Goal: Task Accomplishment & Management: Use online tool/utility

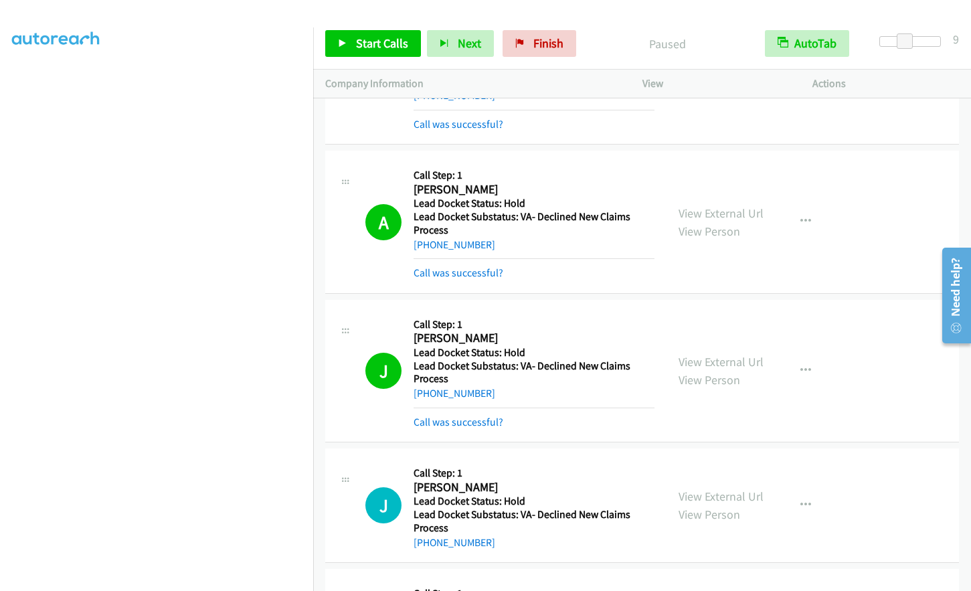
scroll to position [131, 0]
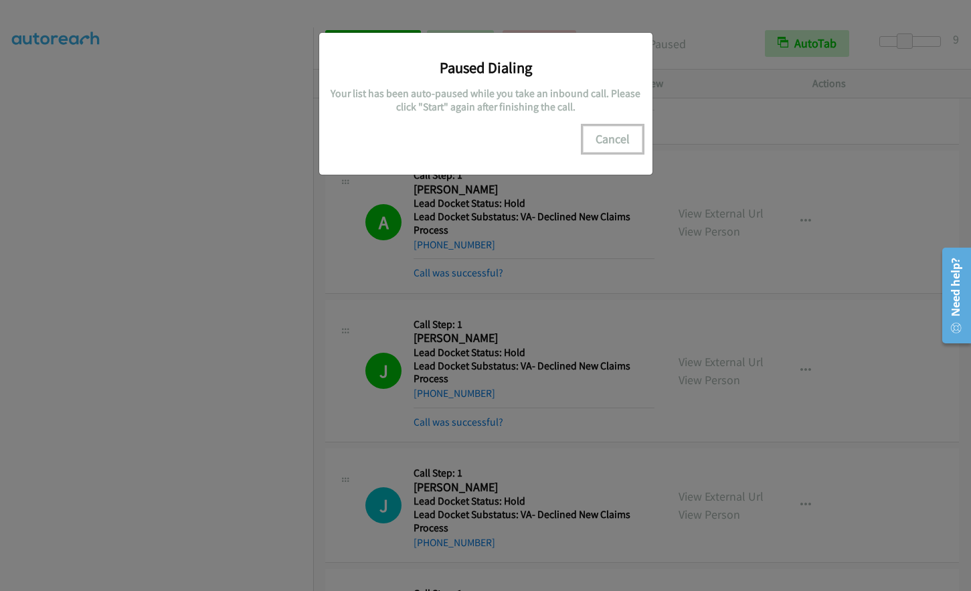
click at [614, 135] on button "Cancel" at bounding box center [613, 139] width 60 height 27
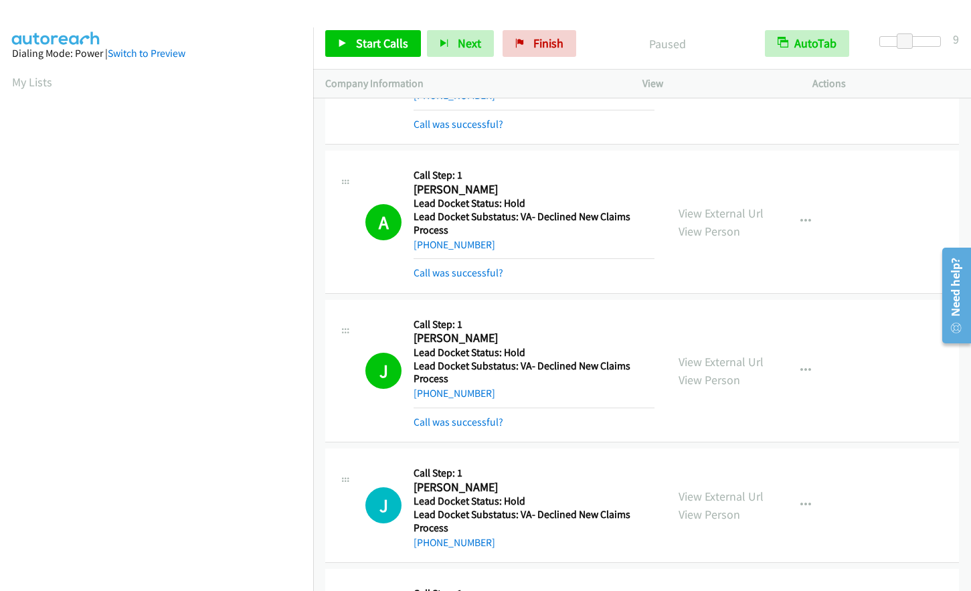
scroll to position [159, 0]
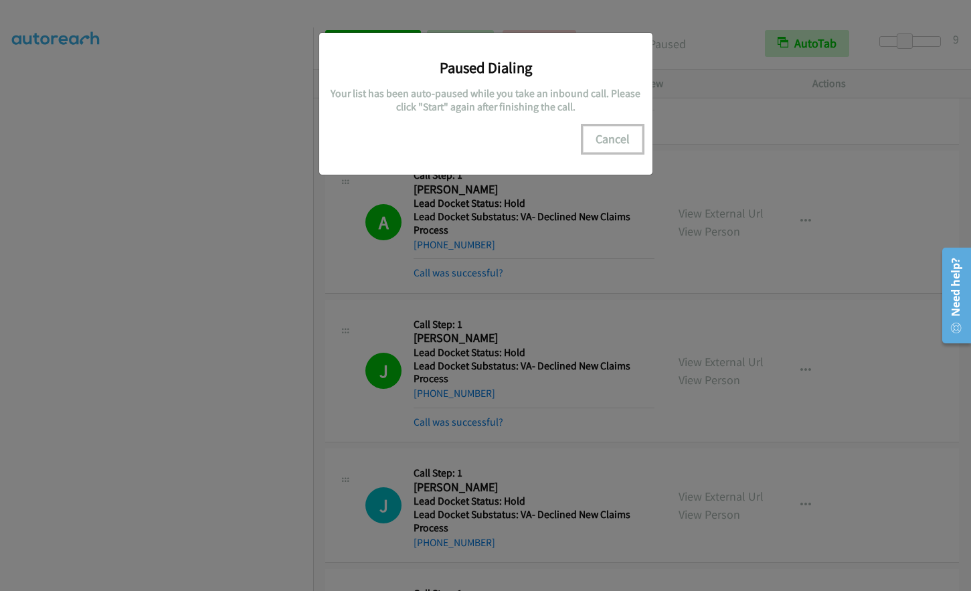
click at [620, 134] on button "Cancel" at bounding box center [613, 139] width 60 height 27
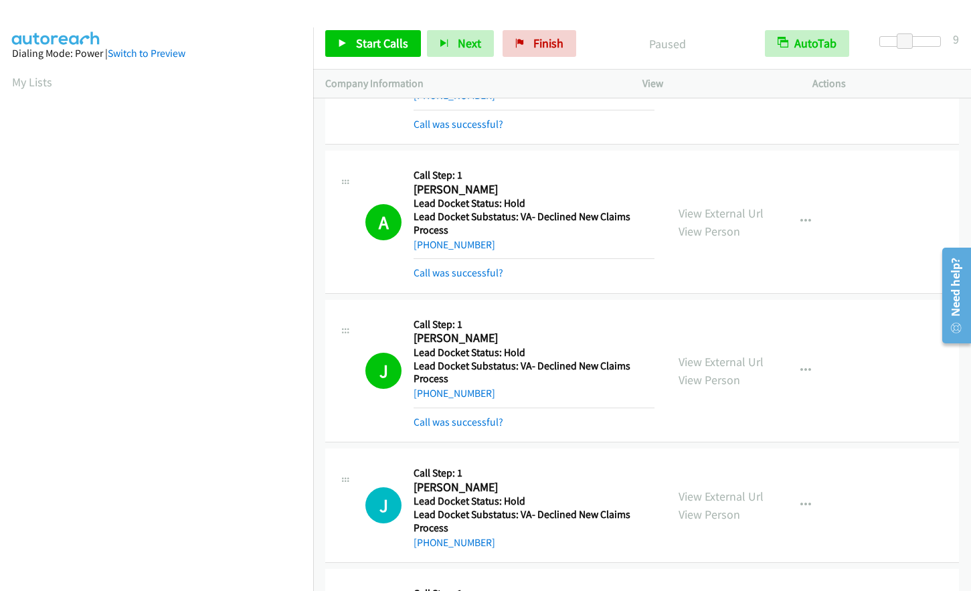
scroll to position [160, 0]
click at [389, 37] on span "Start Calls" at bounding box center [382, 42] width 52 height 15
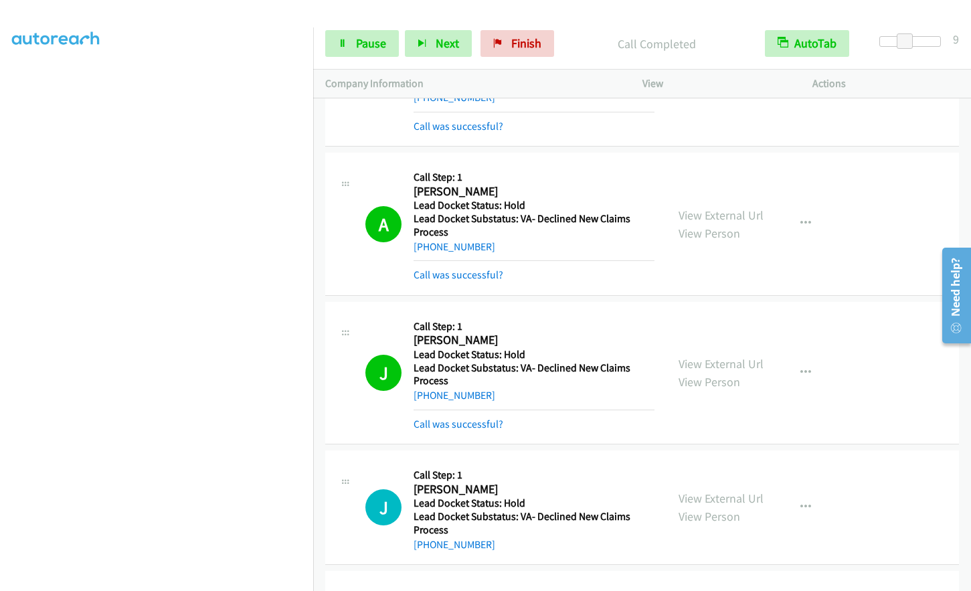
scroll to position [10927, 0]
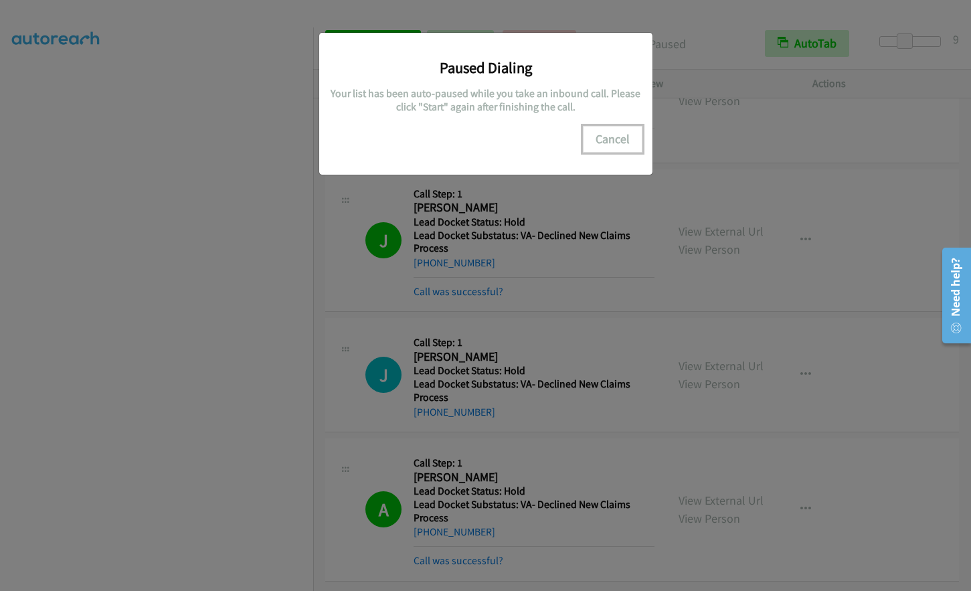
click at [613, 136] on button "Cancel" at bounding box center [613, 139] width 60 height 27
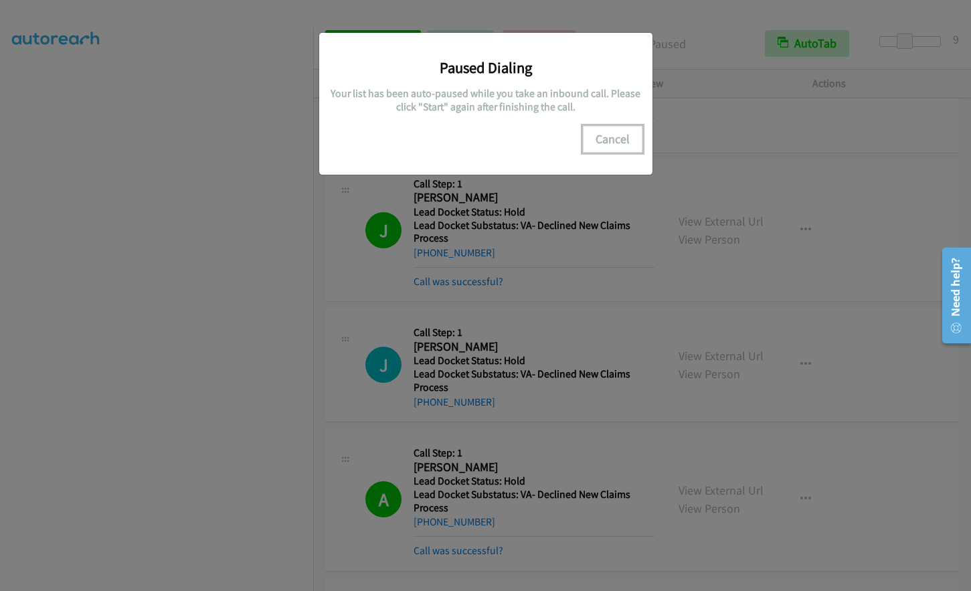
click at [617, 138] on button "Cancel" at bounding box center [613, 139] width 60 height 27
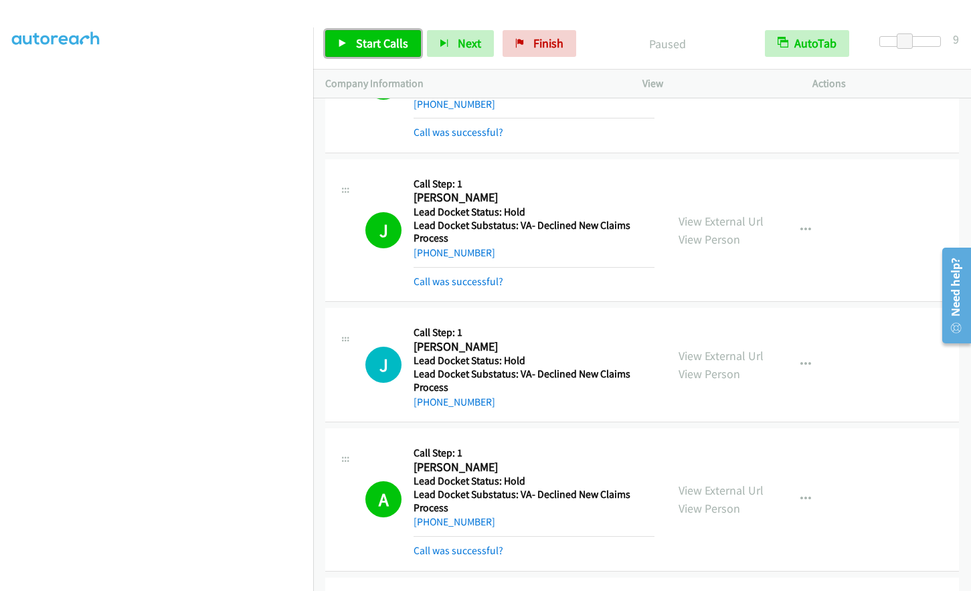
click at [363, 48] on span "Start Calls" at bounding box center [382, 42] width 52 height 15
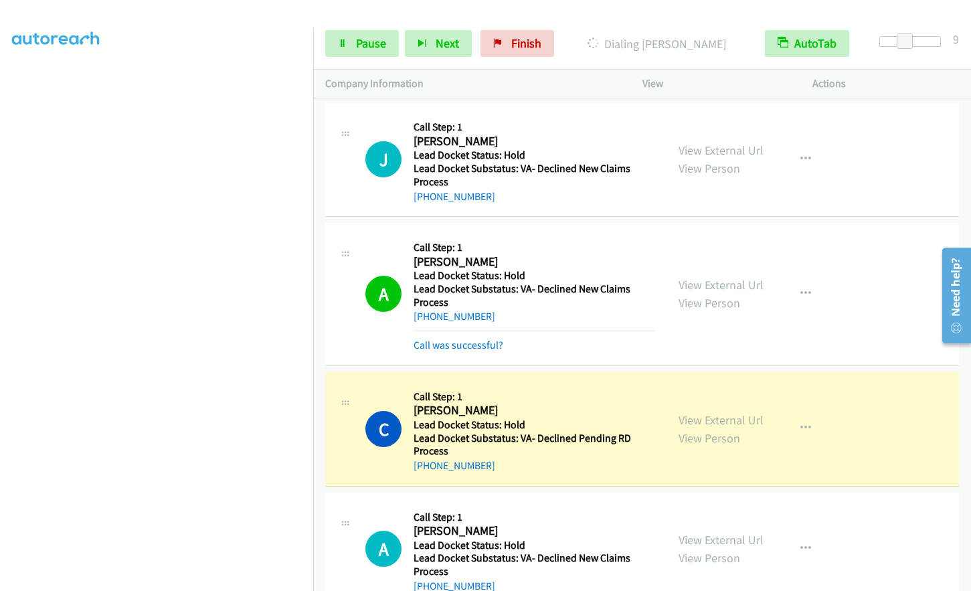
scroll to position [11288, 0]
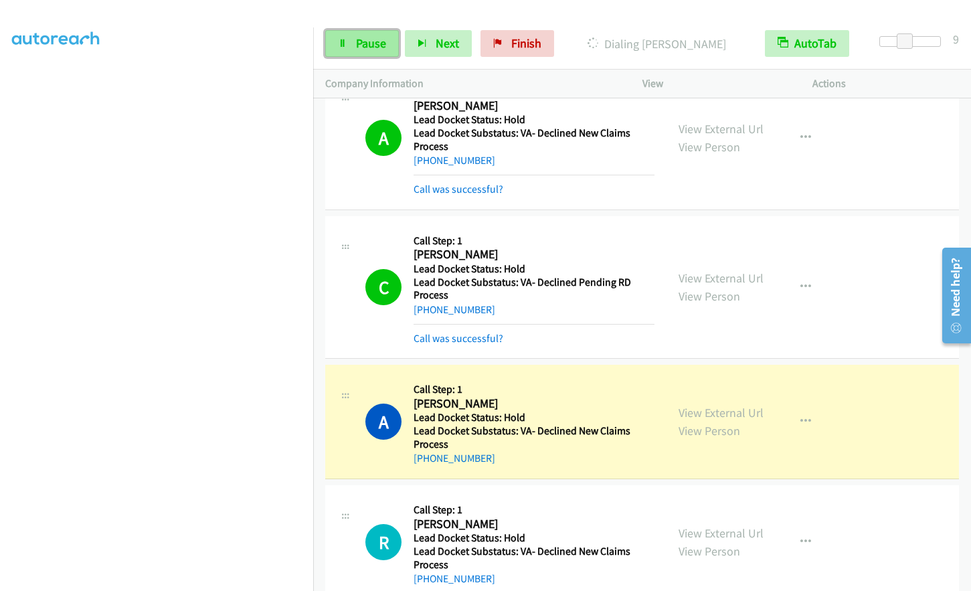
click at [367, 43] on span "Pause" at bounding box center [371, 42] width 30 height 15
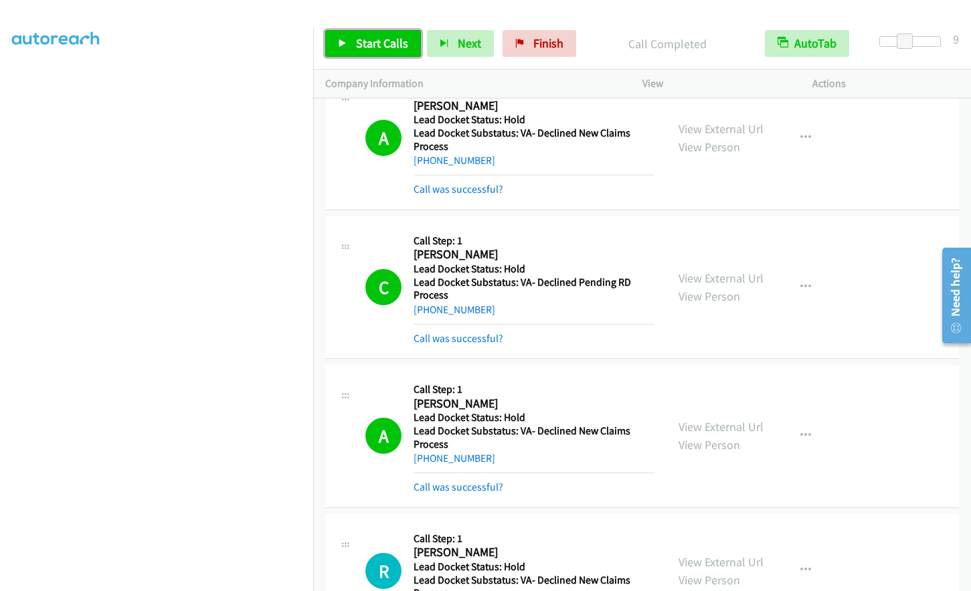
click at [383, 38] on span "Start Calls" at bounding box center [382, 42] width 52 height 15
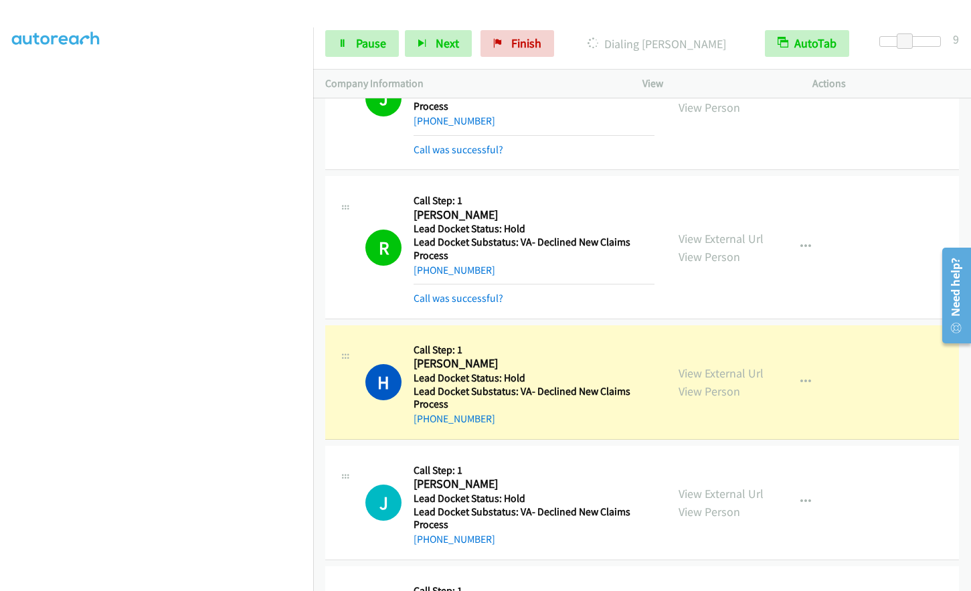
scroll to position [11964, 0]
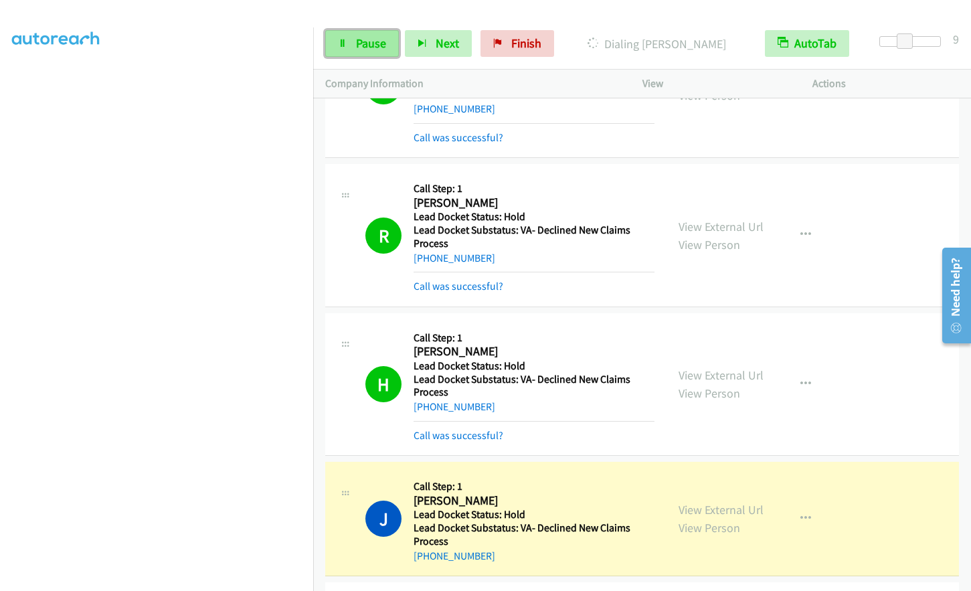
click at [365, 47] on span "Pause" at bounding box center [371, 42] width 30 height 15
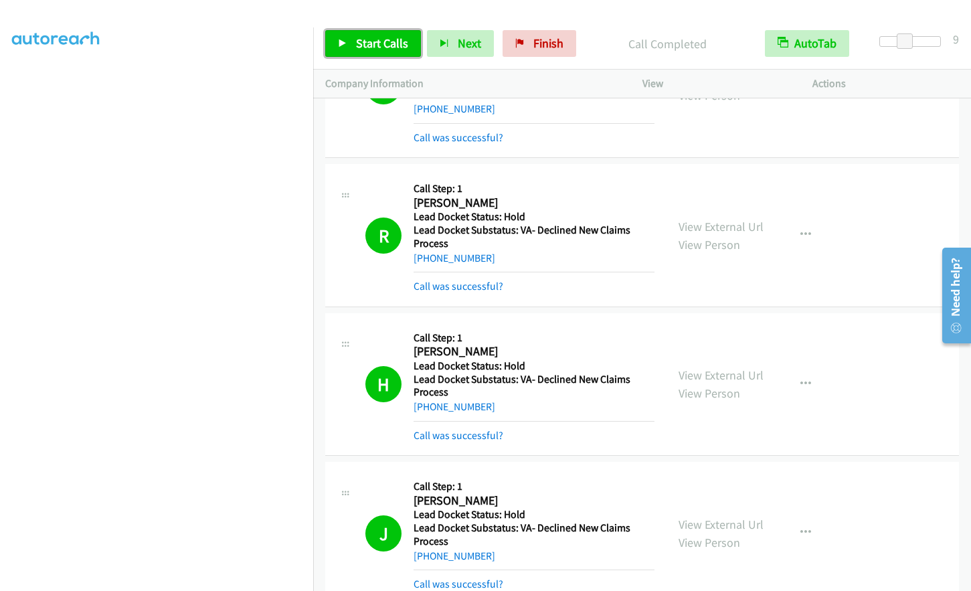
click at [355, 31] on link "Start Calls" at bounding box center [373, 43] width 96 height 27
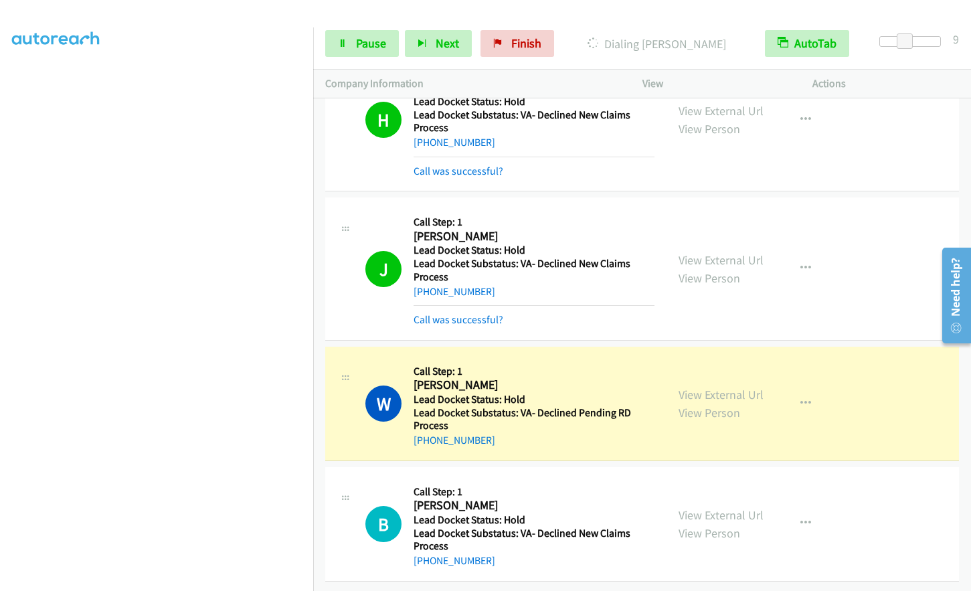
scroll to position [12238, 0]
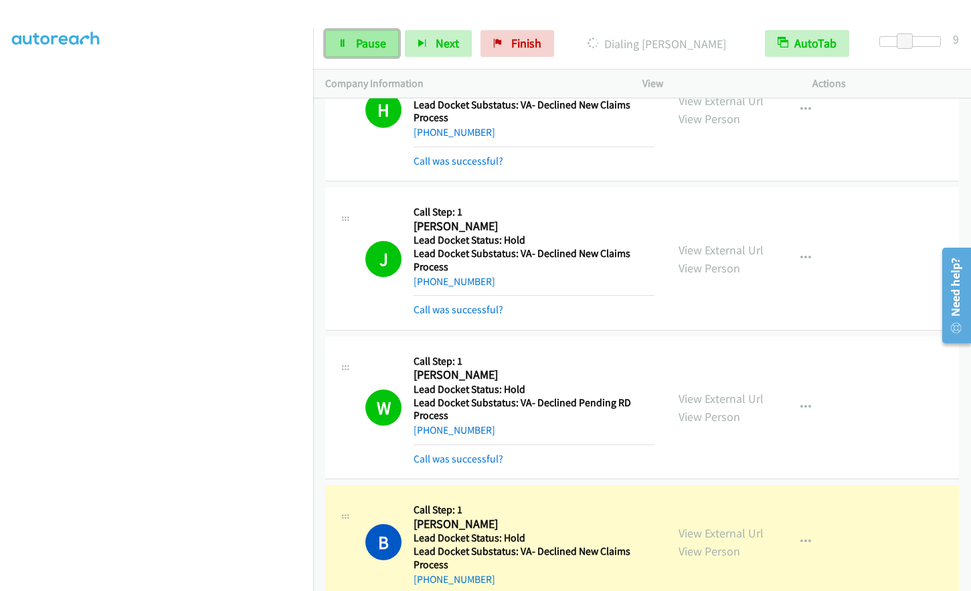
click at [348, 49] on link "Pause" at bounding box center [362, 43] width 74 height 27
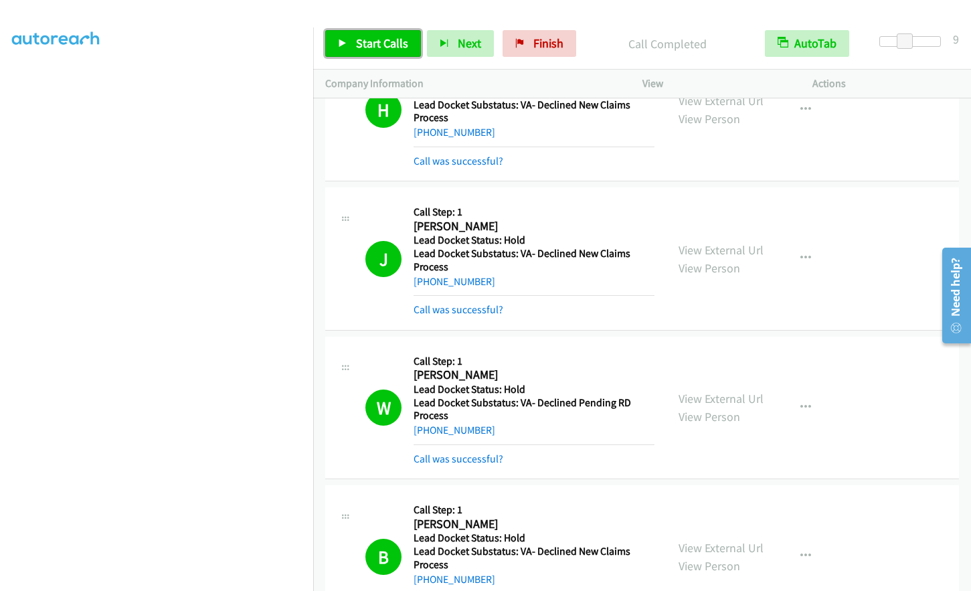
click at [372, 39] on span "Start Calls" at bounding box center [382, 42] width 52 height 15
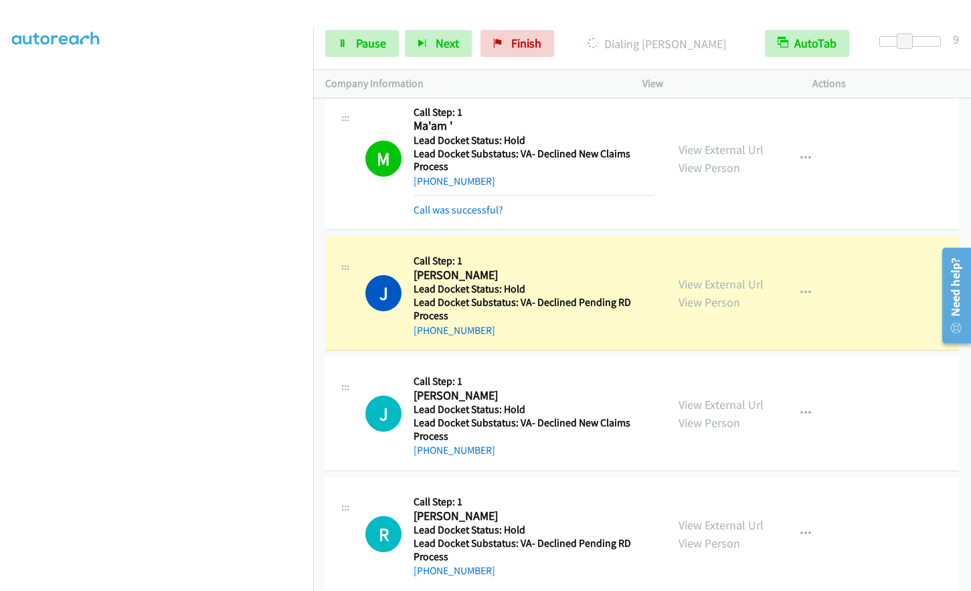
scroll to position [13102, 0]
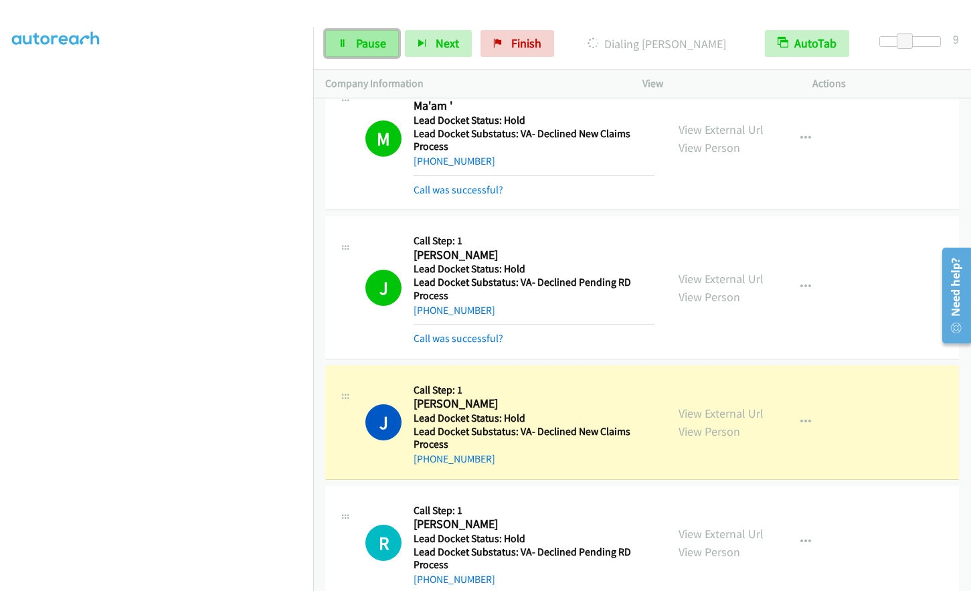
click at [362, 42] on span "Pause" at bounding box center [371, 42] width 30 height 15
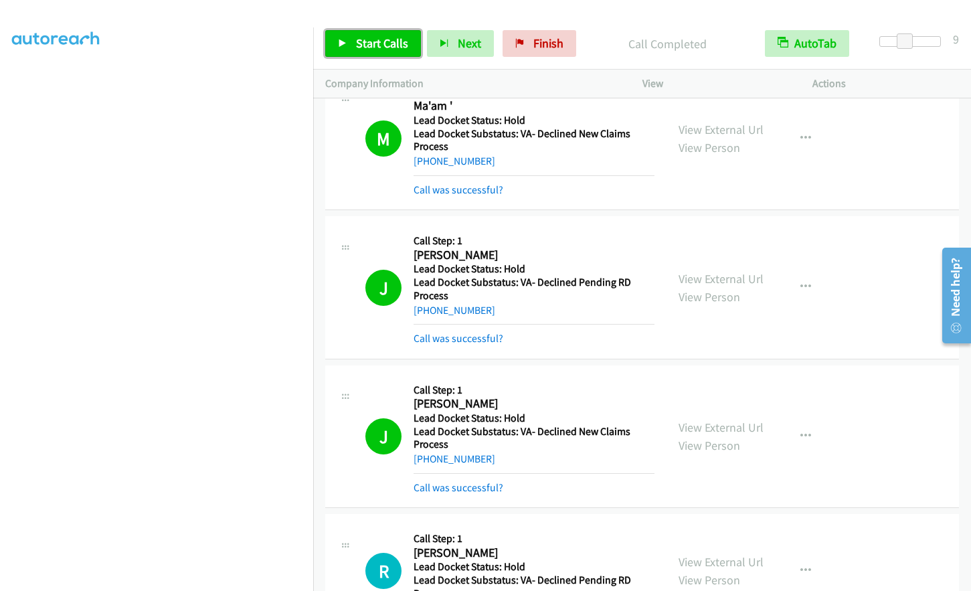
click at [368, 47] on span "Start Calls" at bounding box center [382, 42] width 52 height 15
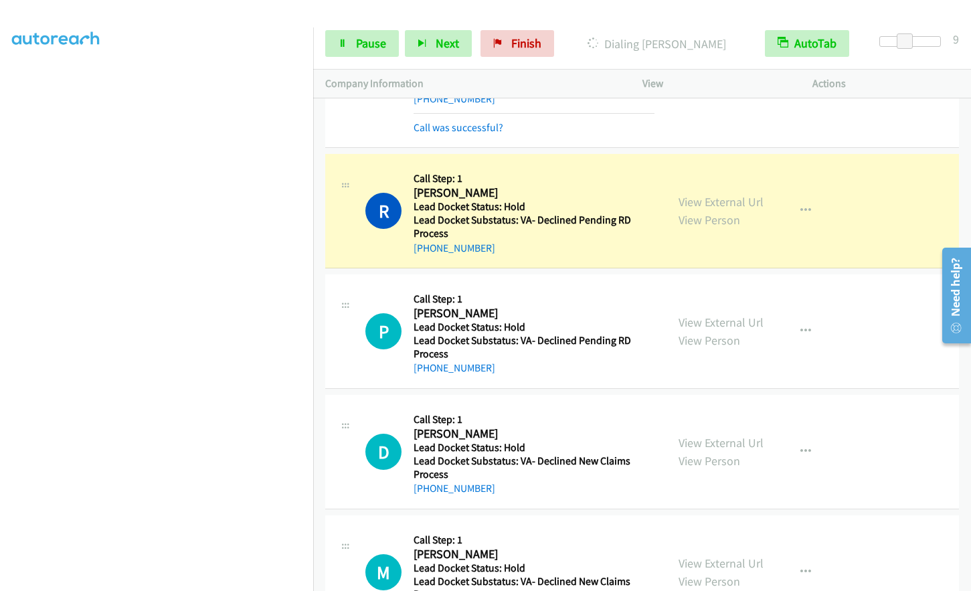
scroll to position [13504, 0]
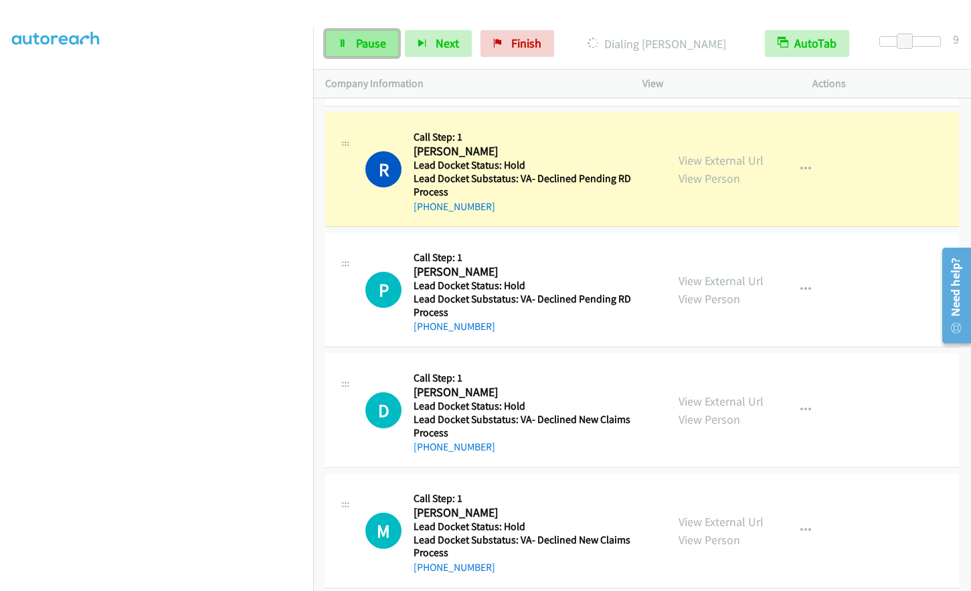
click at [373, 49] on span "Pause" at bounding box center [371, 42] width 30 height 15
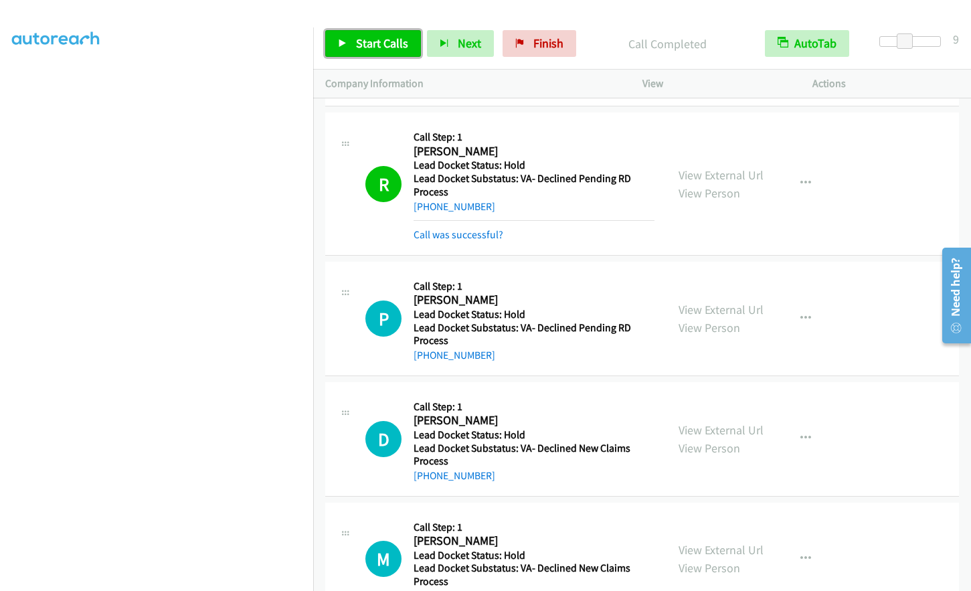
click at [363, 48] on span "Start Calls" at bounding box center [382, 42] width 52 height 15
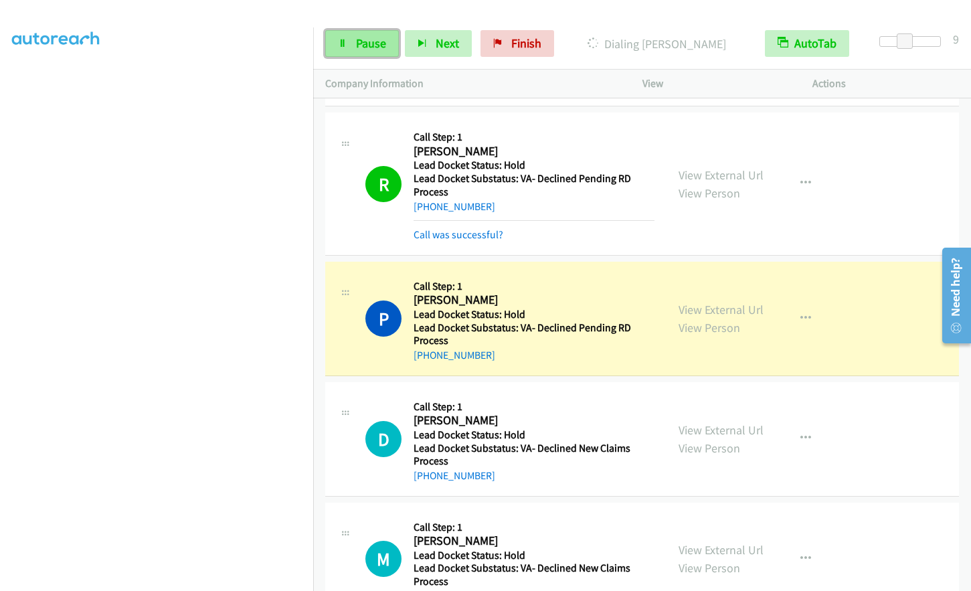
click at [353, 43] on link "Pause" at bounding box center [362, 43] width 74 height 27
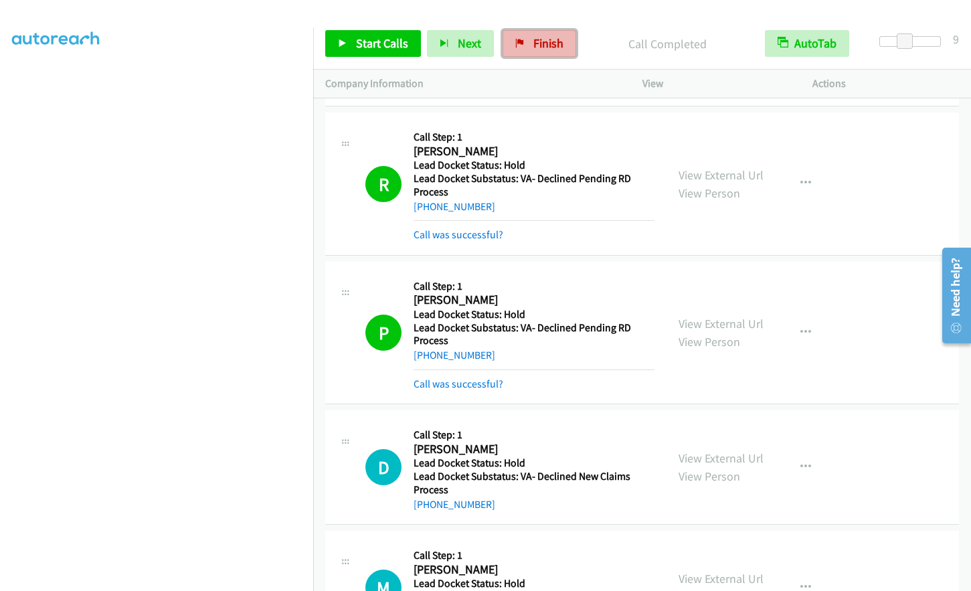
click at [544, 39] on span "Finish" at bounding box center [548, 42] width 30 height 15
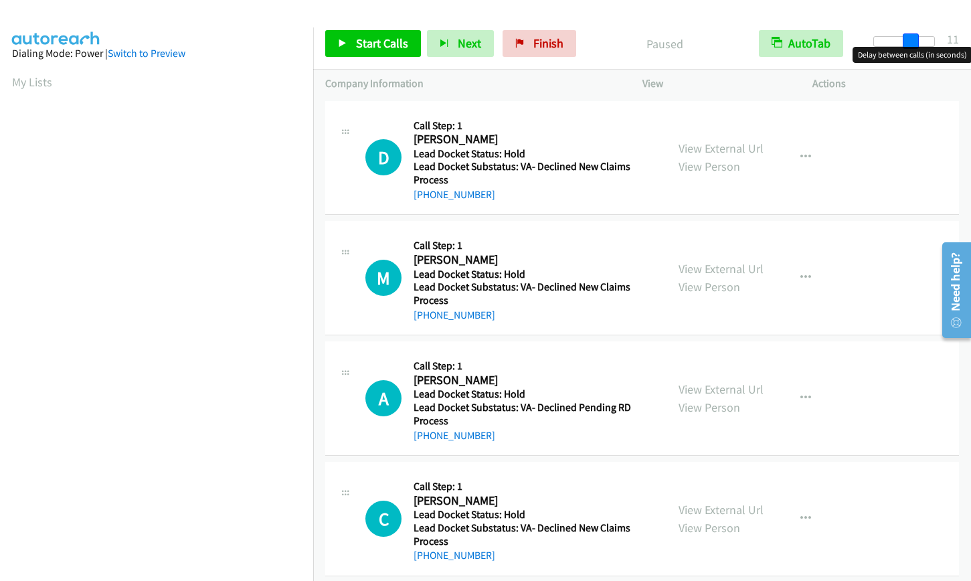
click at [915, 42] on div at bounding box center [904, 41] width 62 height 11
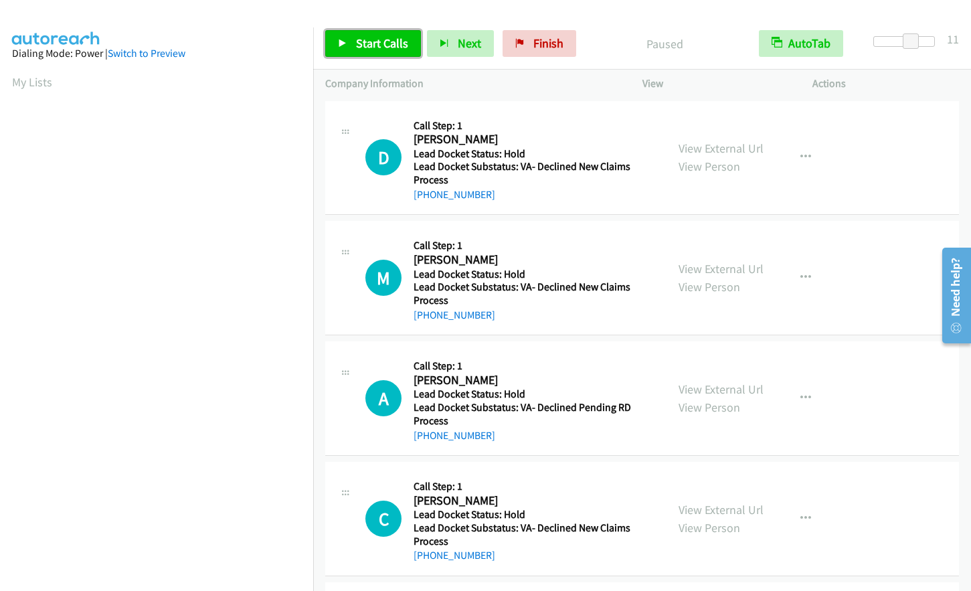
click at [383, 40] on span "Start Calls" at bounding box center [382, 42] width 52 height 15
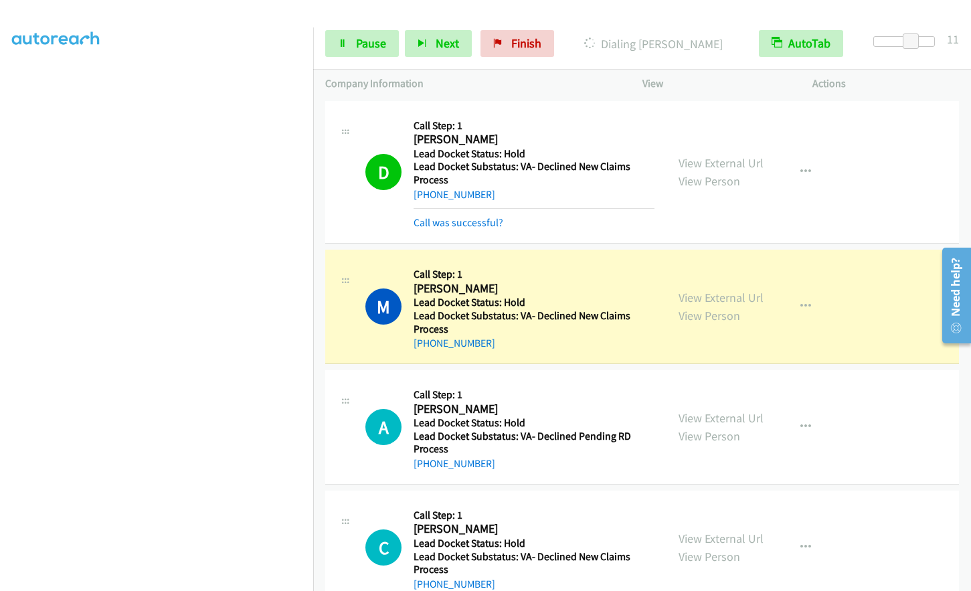
scroll to position [134, 0]
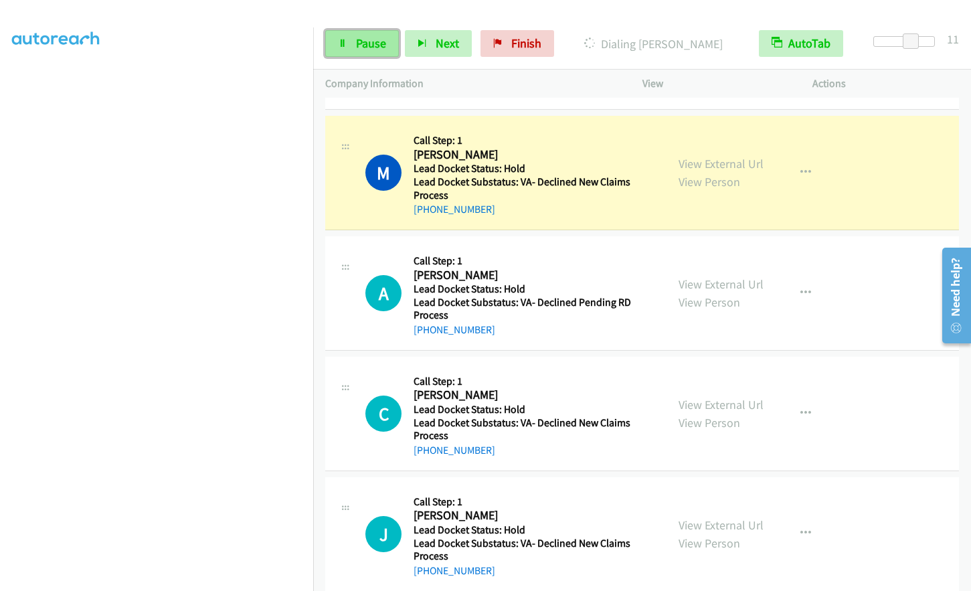
click at [367, 51] on link "Pause" at bounding box center [362, 43] width 74 height 27
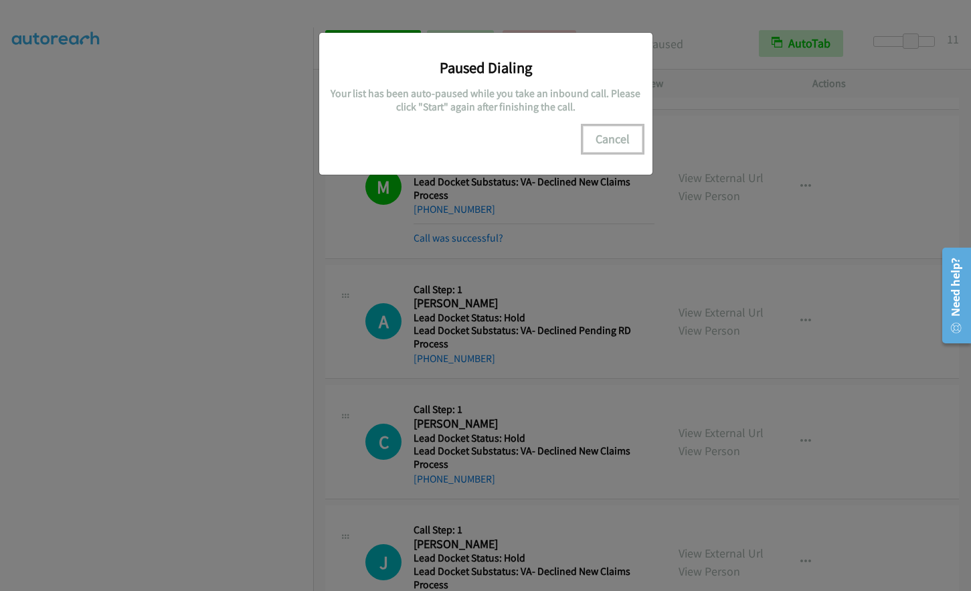
click at [624, 136] on button "Cancel" at bounding box center [613, 139] width 60 height 27
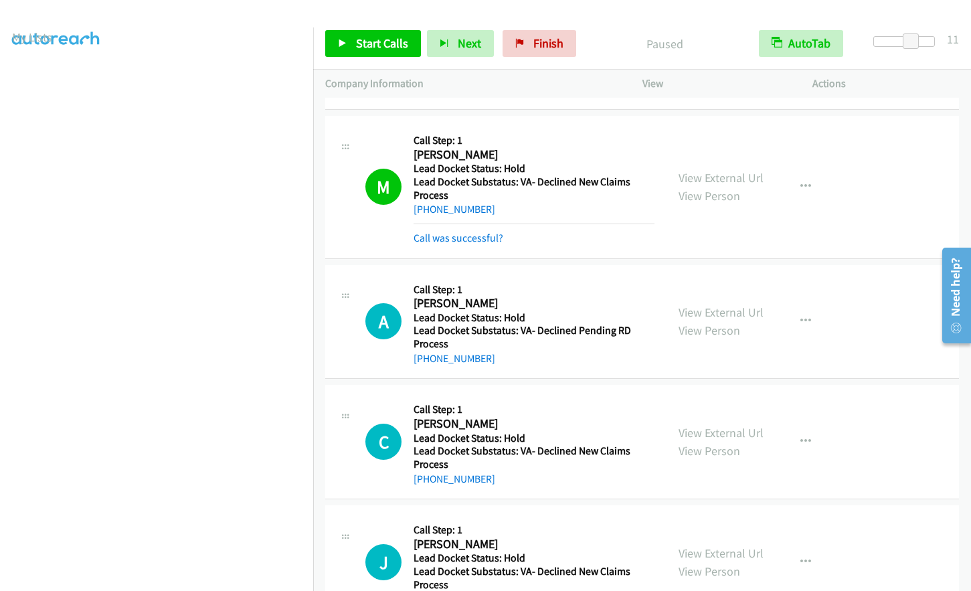
scroll to position [0, 0]
click at [382, 41] on span "Start Calls" at bounding box center [382, 42] width 52 height 15
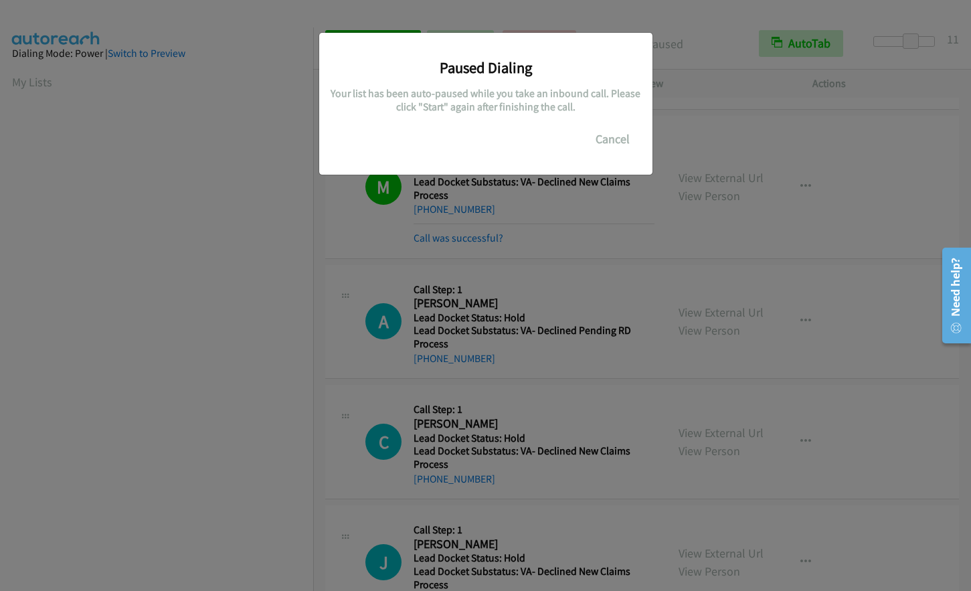
scroll to position [160, 0]
click at [602, 138] on button "Cancel" at bounding box center [613, 139] width 60 height 27
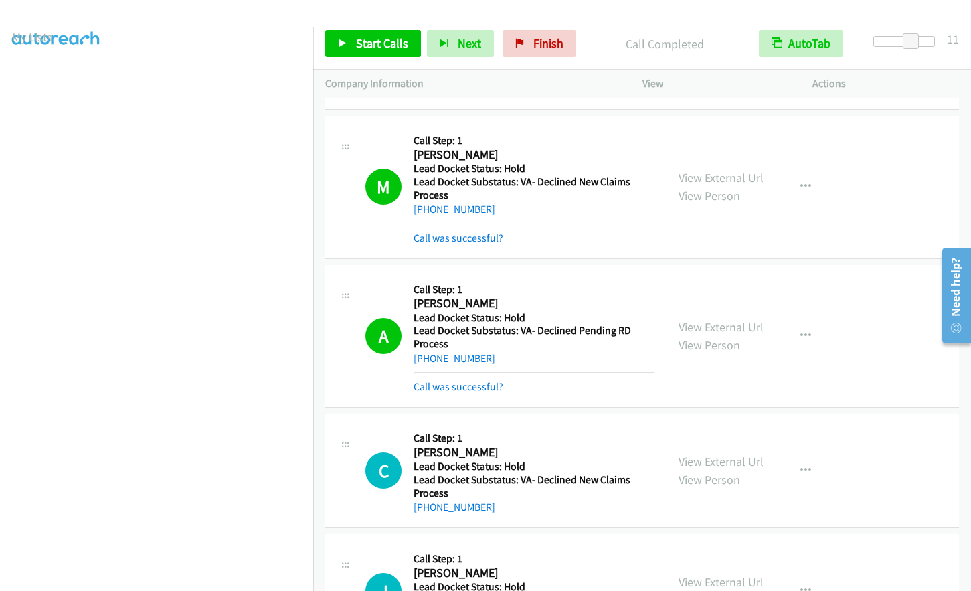
scroll to position [0, 0]
click at [7, 76] on aside "Dialing Mode: Power | Switch to Preview My Lists" at bounding box center [156, 397] width 313 height 740
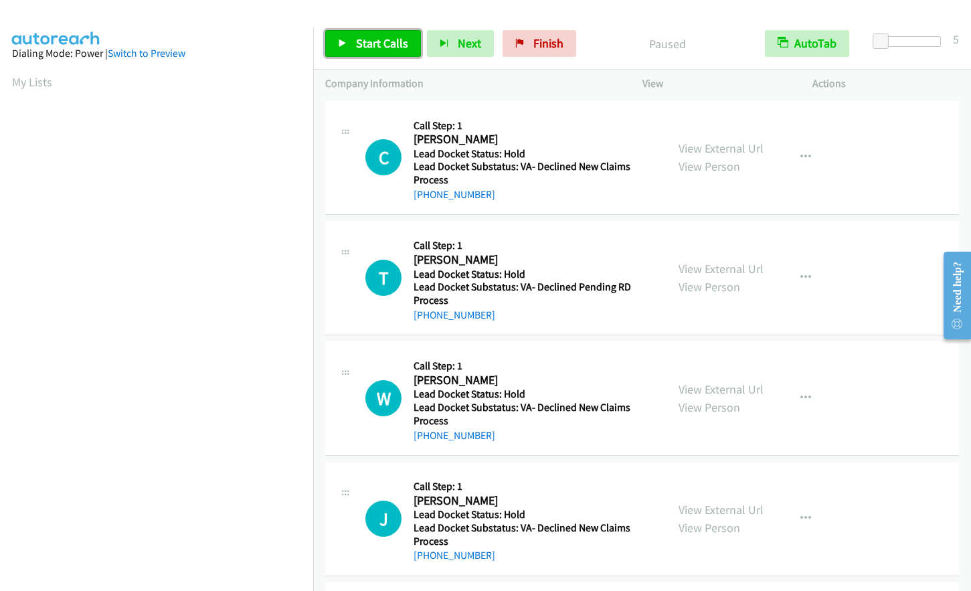
click at [359, 51] on link "Start Calls" at bounding box center [373, 43] width 96 height 27
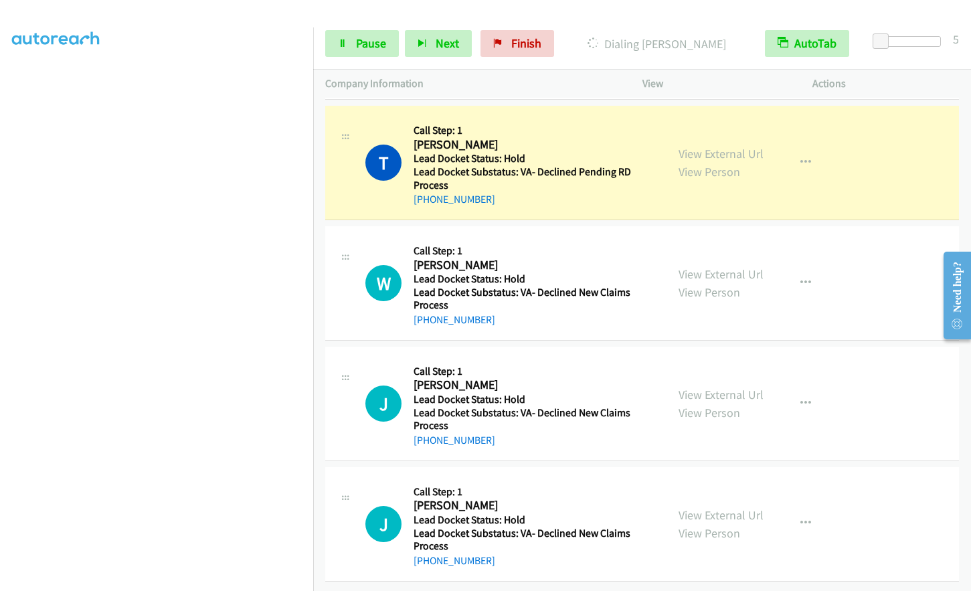
scroll to position [154, 0]
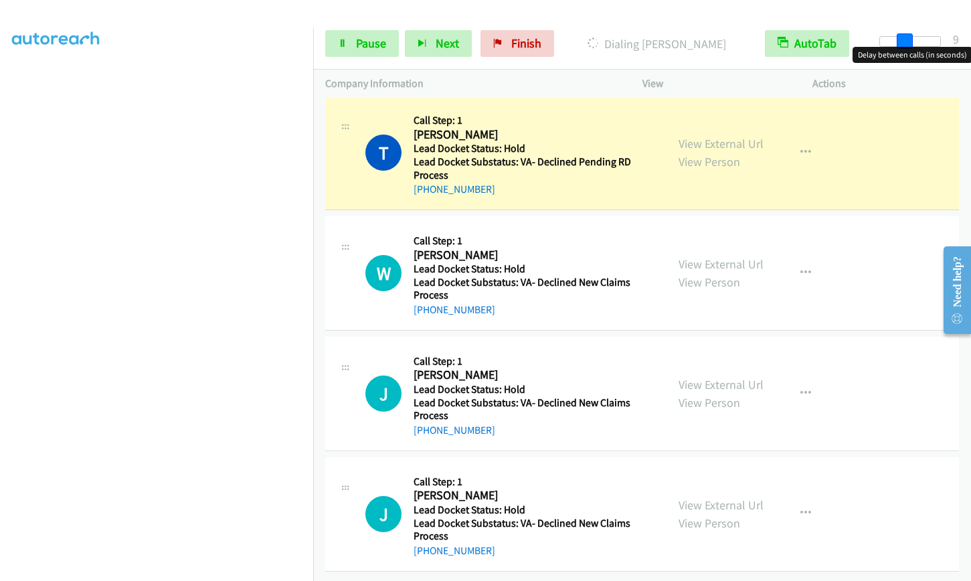
click at [904, 43] on div at bounding box center [910, 41] width 62 height 11
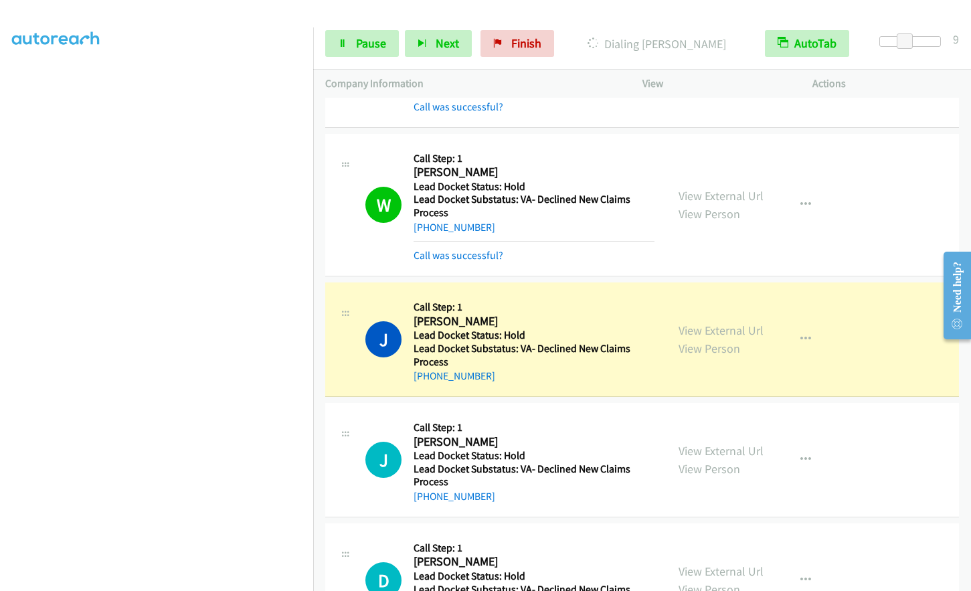
scroll to position [488, 0]
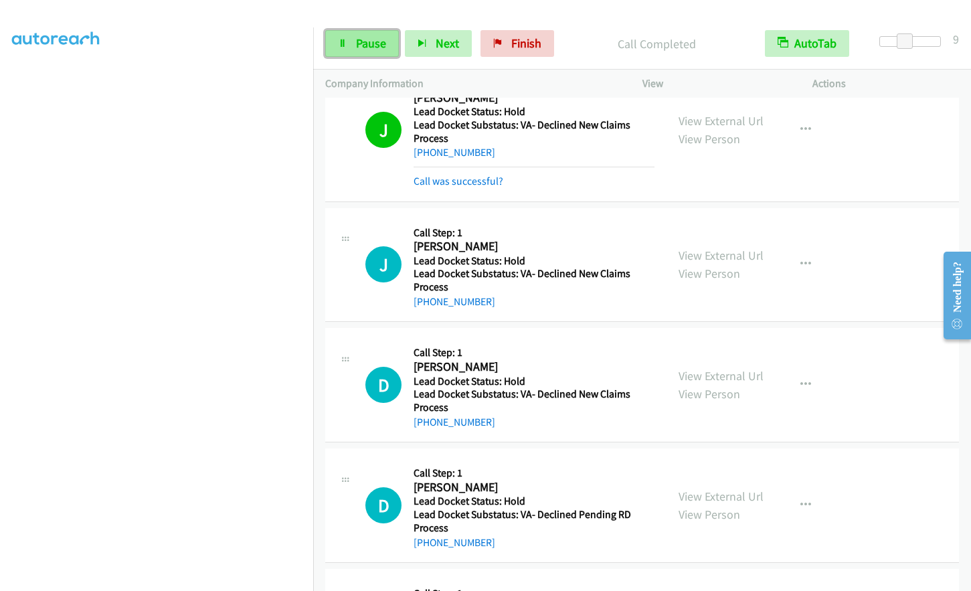
click at [365, 43] on span "Pause" at bounding box center [371, 42] width 30 height 15
click at [365, 43] on span "Start Calls" at bounding box center [382, 42] width 52 height 15
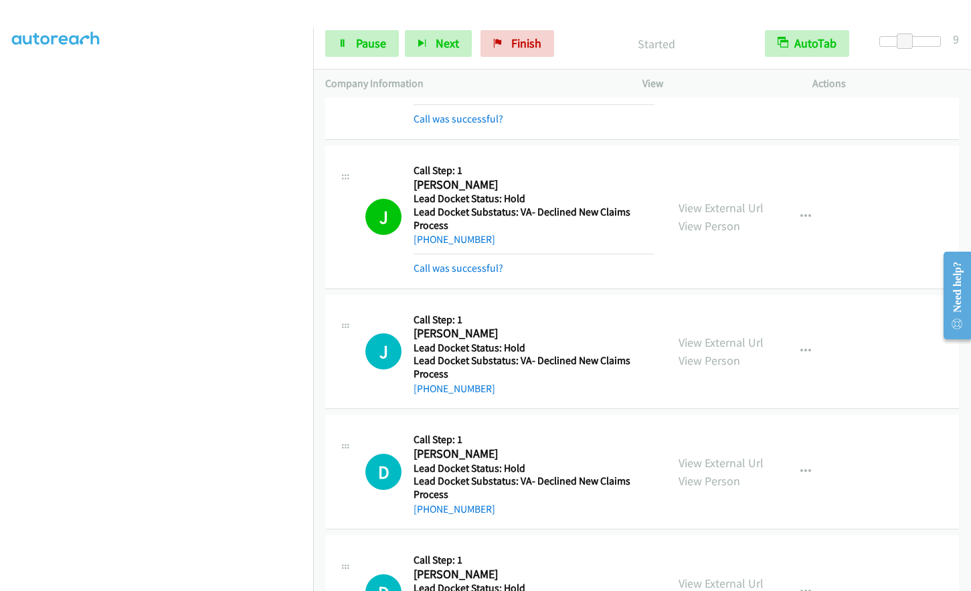
scroll to position [601, 0]
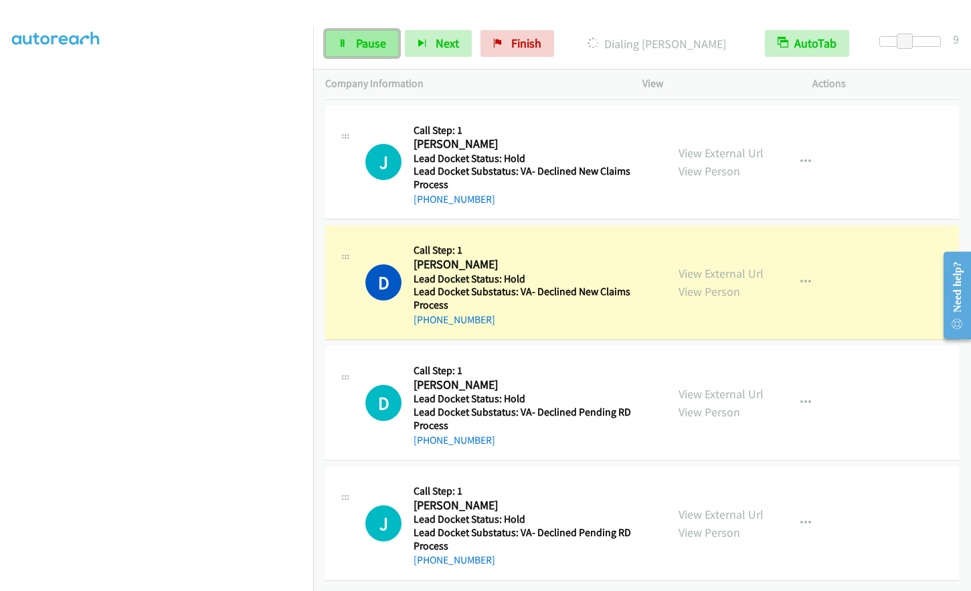
click at [380, 44] on span "Pause" at bounding box center [371, 42] width 30 height 15
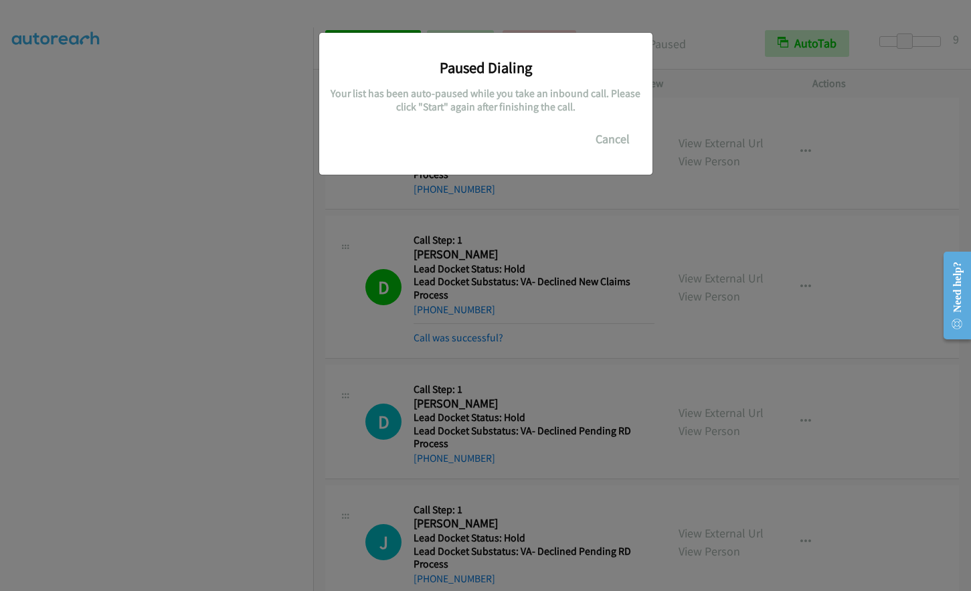
click at [620, 154] on div "Paused Dialing Your list has been auto-paused while you take an inbound call. P…" at bounding box center [485, 104] width 333 height 142
click at [615, 134] on button "Cancel" at bounding box center [613, 139] width 60 height 27
click at [617, 141] on button "Cancel" at bounding box center [613, 139] width 60 height 27
click at [607, 134] on button "Cancel" at bounding box center [613, 139] width 60 height 27
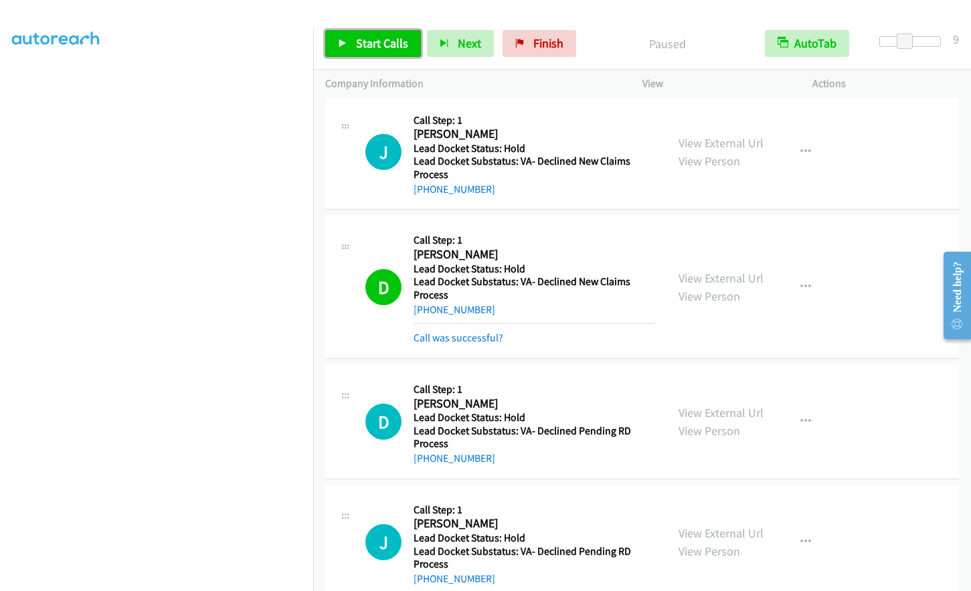
click at [365, 36] on span "Start Calls" at bounding box center [382, 42] width 52 height 15
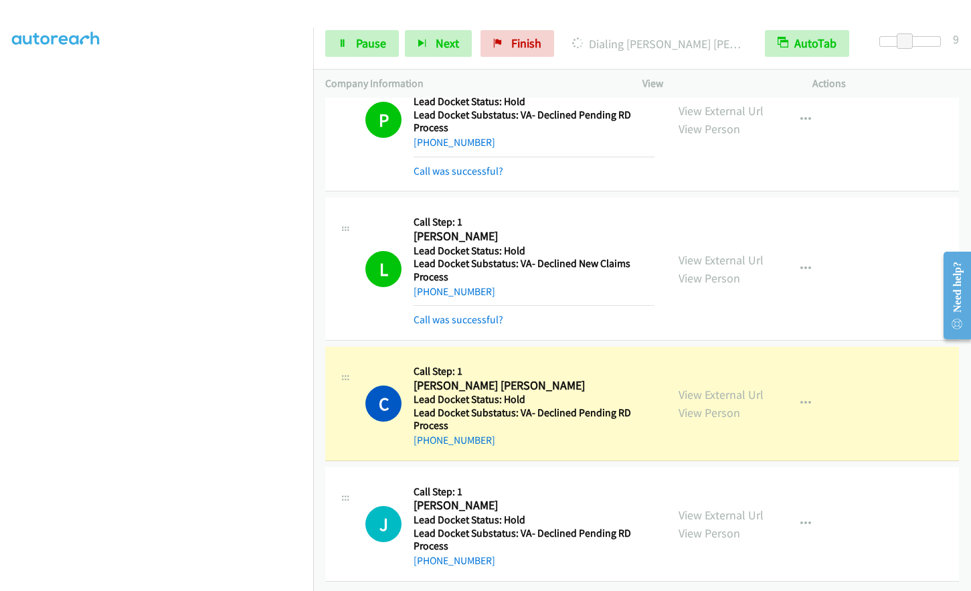
scroll to position [1522, 0]
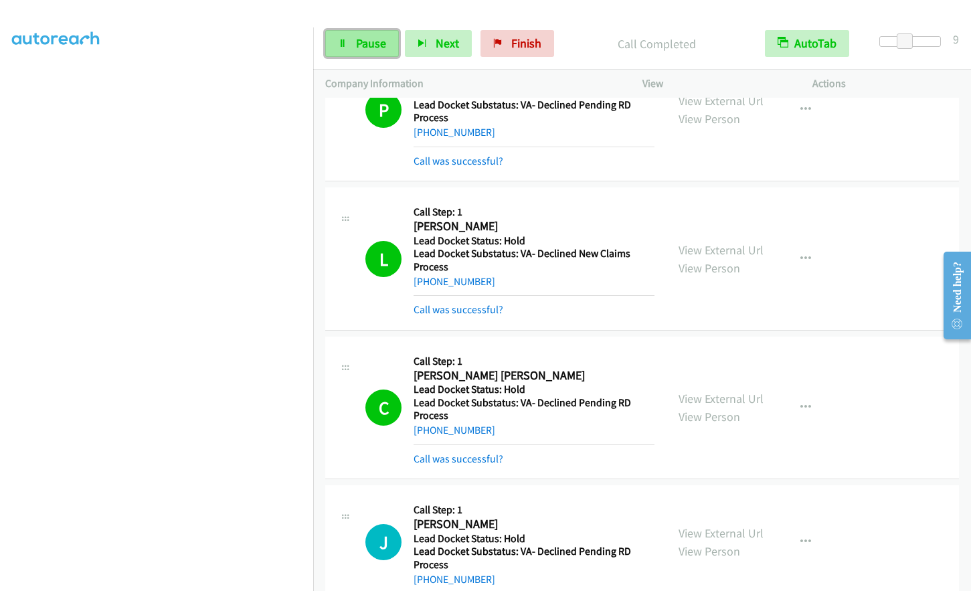
click at [376, 47] on span "Pause" at bounding box center [371, 42] width 30 height 15
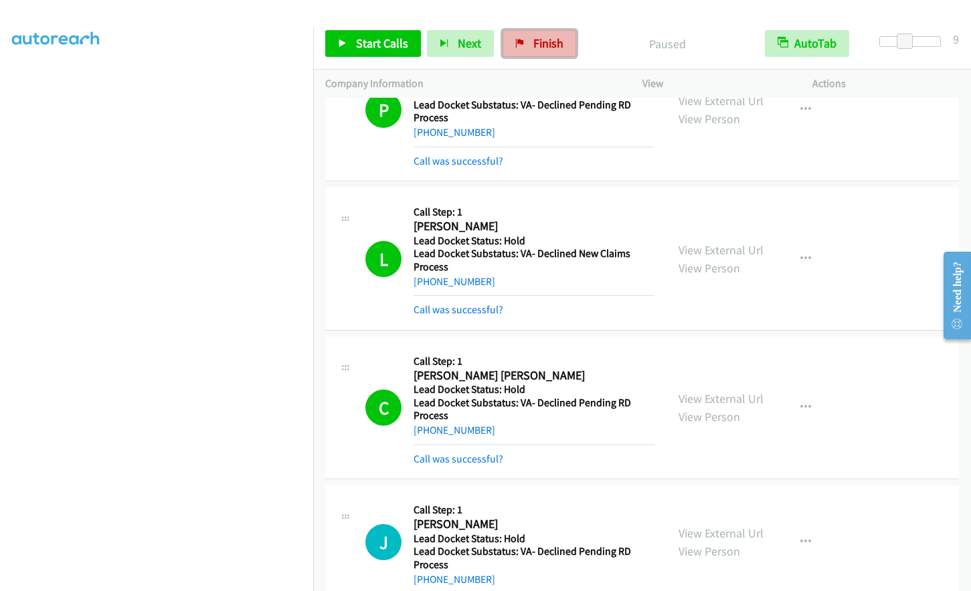
click at [528, 47] on link "Finish" at bounding box center [539, 43] width 74 height 27
